Goal: Task Accomplishment & Management: Use online tool/utility

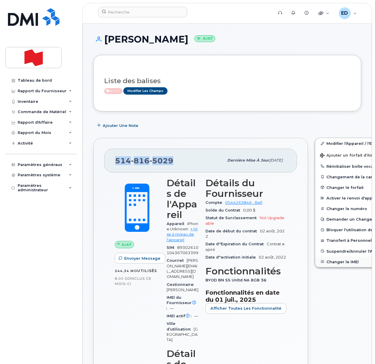
click at [331, 262] on button "Changer le IMEI" at bounding box center [360, 262] width 91 height 11
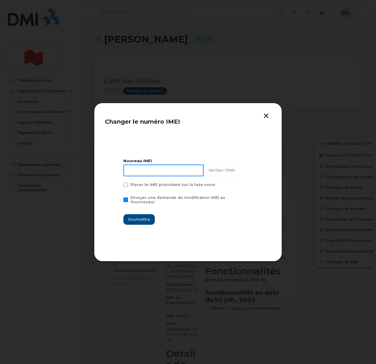
click at [151, 173] on input at bounding box center [164, 171] width 80 height 12
type input "353927601373712"
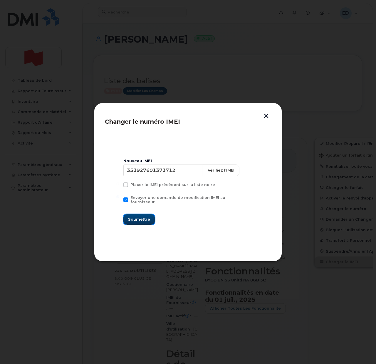
click at [136, 218] on span "Soumettre" at bounding box center [139, 220] width 22 height 6
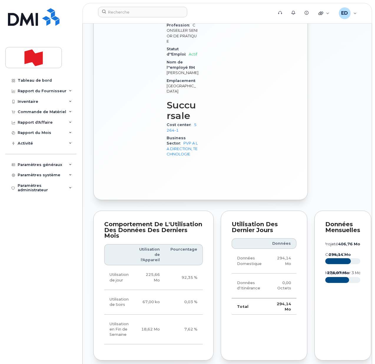
scroll to position [551, 0]
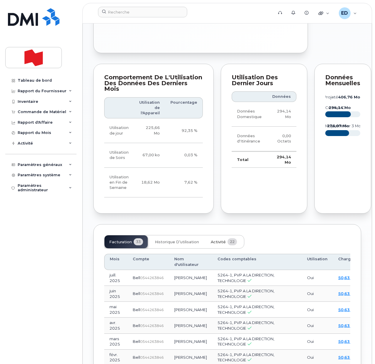
click at [216, 245] on span "Activité" at bounding box center [218, 242] width 15 height 5
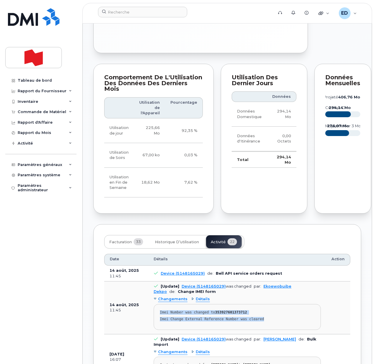
drag, startPoint x: 265, startPoint y: 343, endPoint x: 160, endPoint y: 331, distance: 105.6
click at [160, 330] on pre "Imei Number was changed to 353927601373712 Imei Change External Reference Numbe…" at bounding box center [237, 317] width 167 height 26
copy pre "Imei Number was changed to 353927601373712 Imei Change External Reference Numbe…"
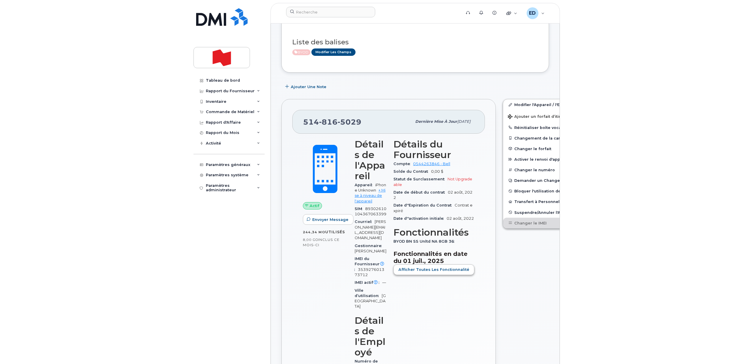
scroll to position [0, 0]
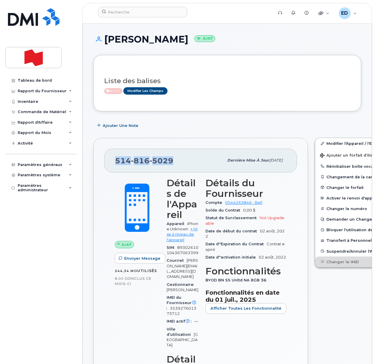
drag, startPoint x: 176, startPoint y: 161, endPoint x: 114, endPoint y: 160, distance: 62.4
click at [114, 160] on div "[PHONE_NUMBER] Dernière mise à jour [DATE]" at bounding box center [200, 161] width 193 height 24
copy span "[PHONE_NUMBER]"
